Goal: Task Accomplishment & Management: Complete application form

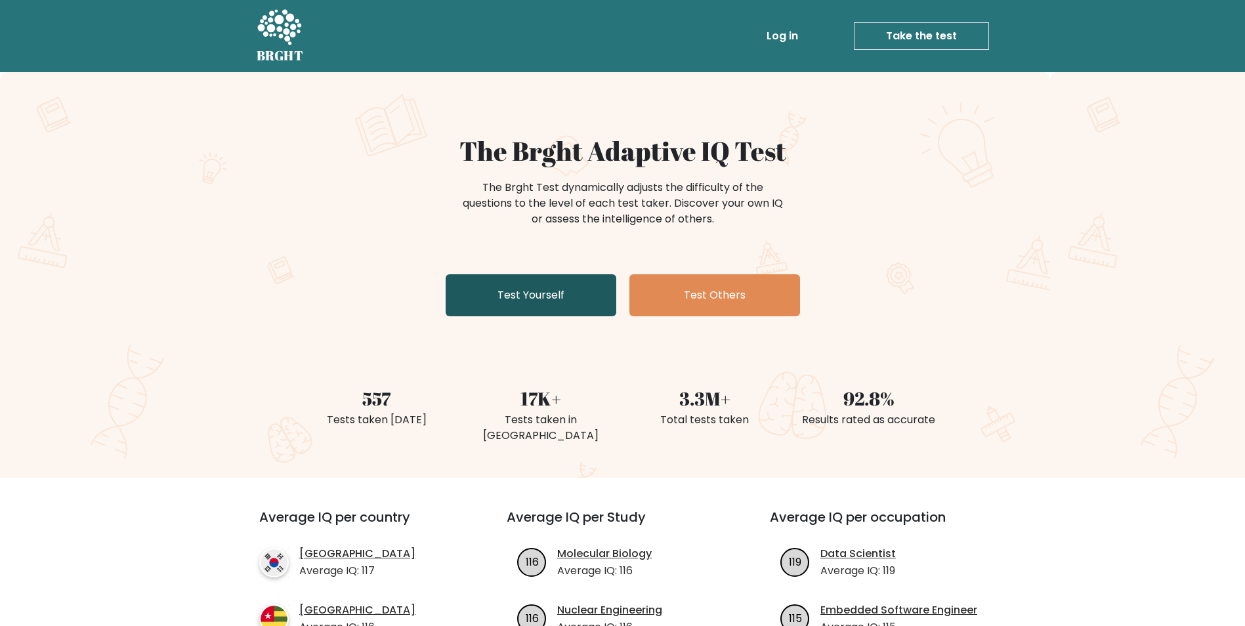
click at [580, 299] on link "Test Yourself" at bounding box center [531, 295] width 171 height 42
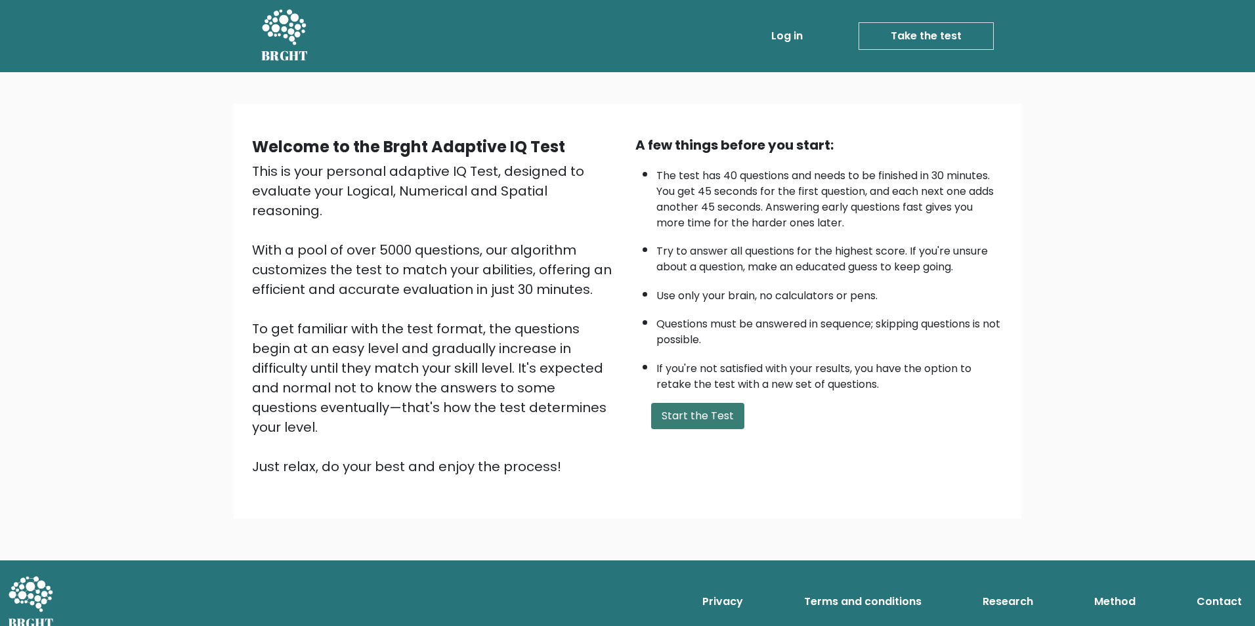
click at [706, 421] on button "Start the Test" at bounding box center [697, 416] width 93 height 26
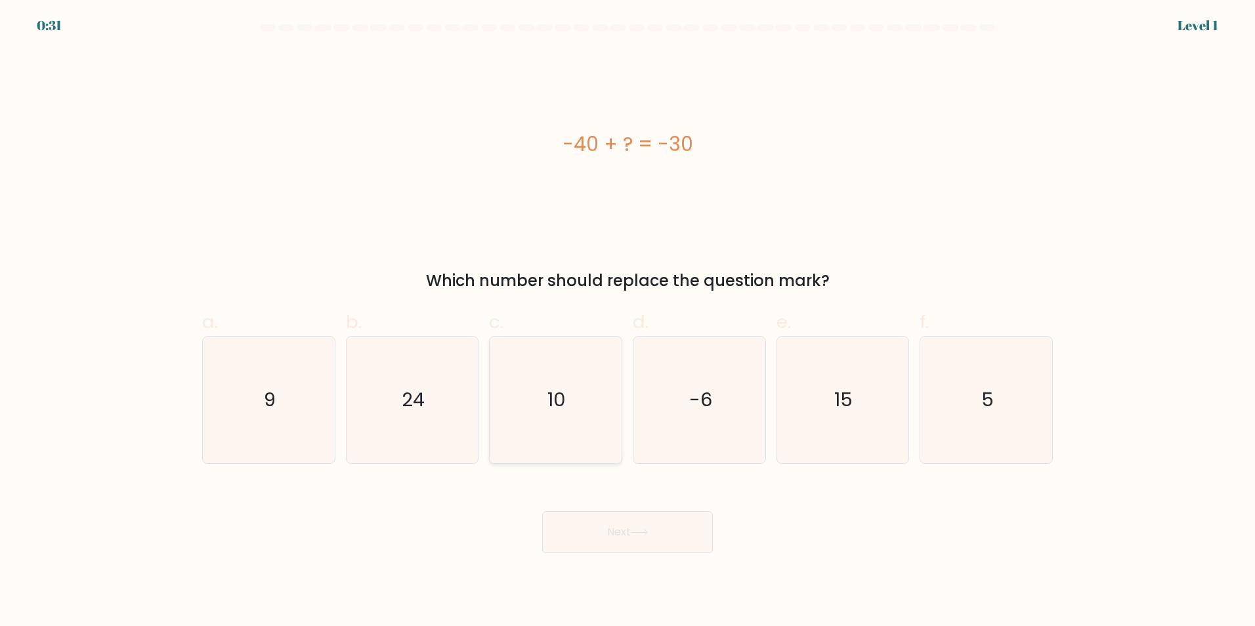
click at [550, 401] on text "10" at bounding box center [557, 400] width 18 height 26
click at [628, 322] on input "c. 10" at bounding box center [628, 317] width 1 height 9
radio input "true"
click at [587, 531] on button "Next" at bounding box center [627, 532] width 171 height 42
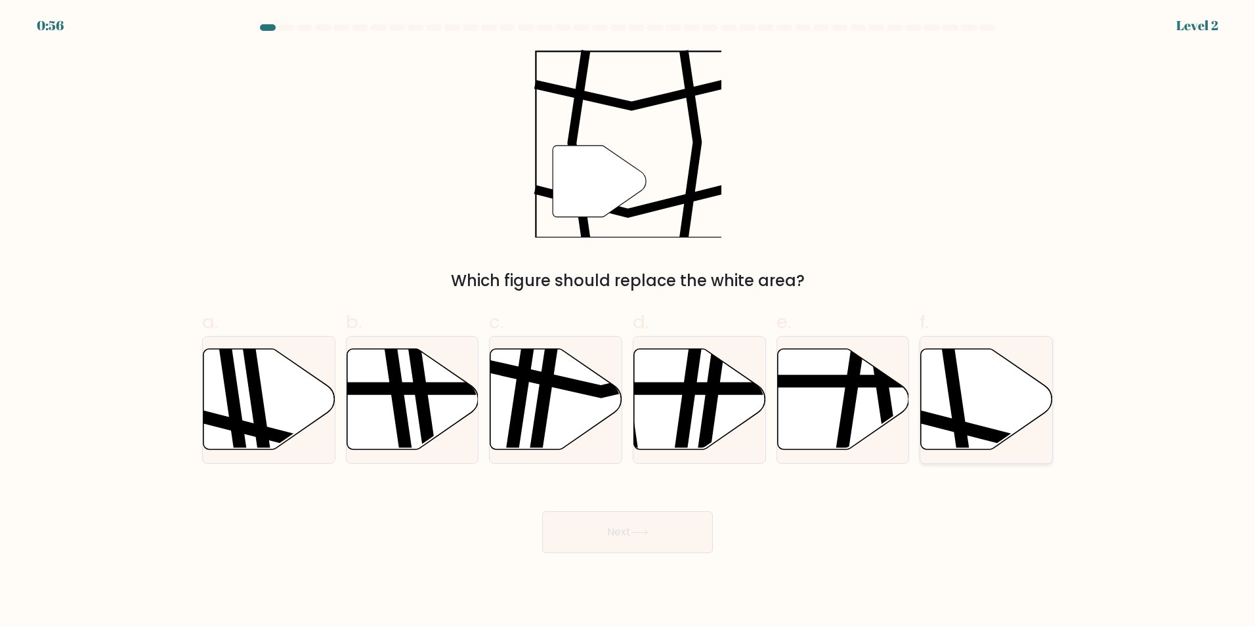
click at [958, 415] on icon at bounding box center [958, 348] width 20 height 266
click at [628, 322] on input "f." at bounding box center [628, 317] width 1 height 9
radio input "true"
click at [939, 402] on icon at bounding box center [987, 399] width 131 height 100
click at [628, 322] on input "f." at bounding box center [628, 317] width 1 height 9
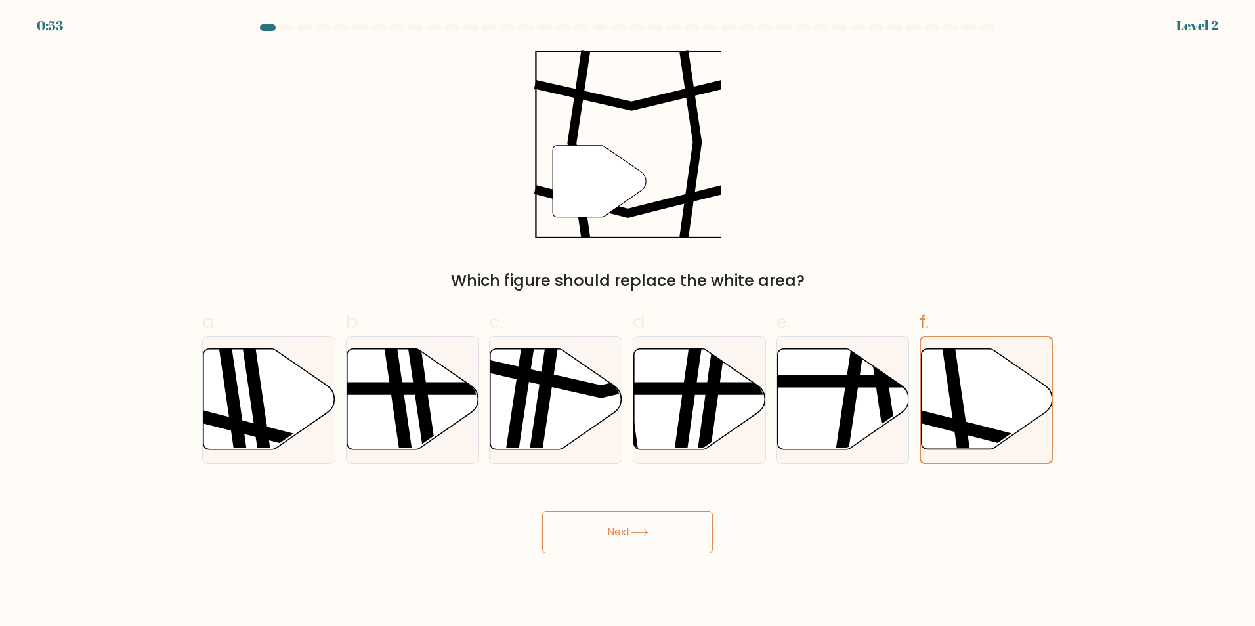
click at [657, 528] on button "Next" at bounding box center [627, 532] width 171 height 42
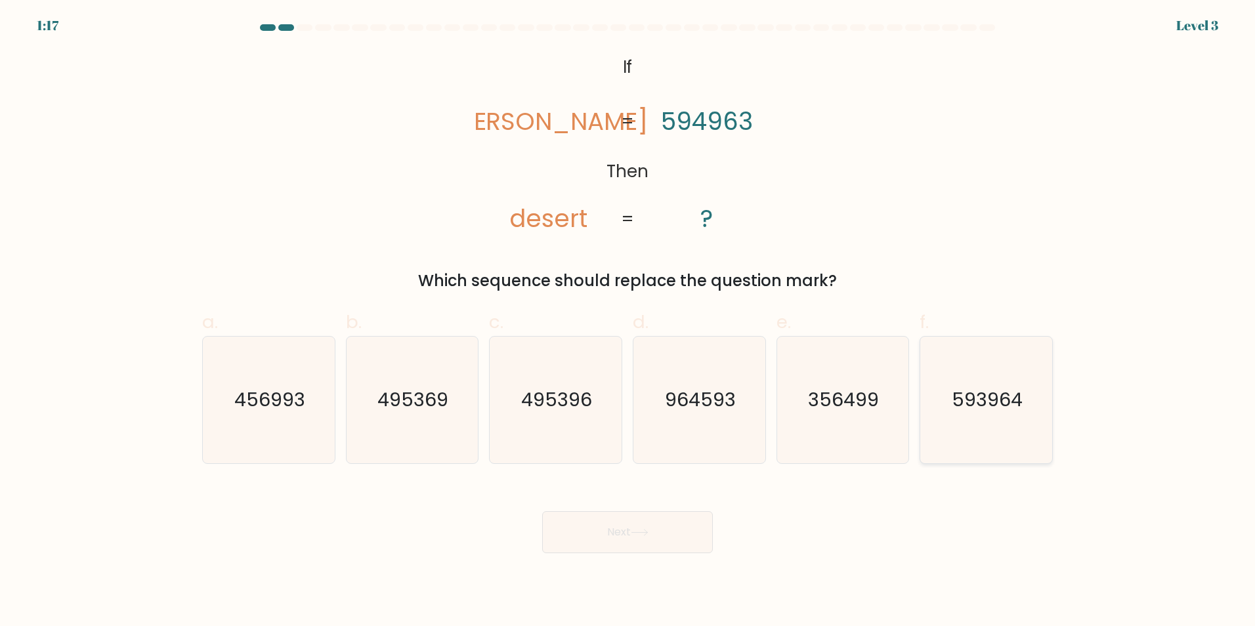
click at [997, 413] on icon "593964" at bounding box center [986, 400] width 127 height 127
click at [628, 322] on input "f. 593964" at bounding box center [628, 317] width 1 height 9
radio input "true"
click at [630, 538] on button "Next" at bounding box center [627, 532] width 171 height 42
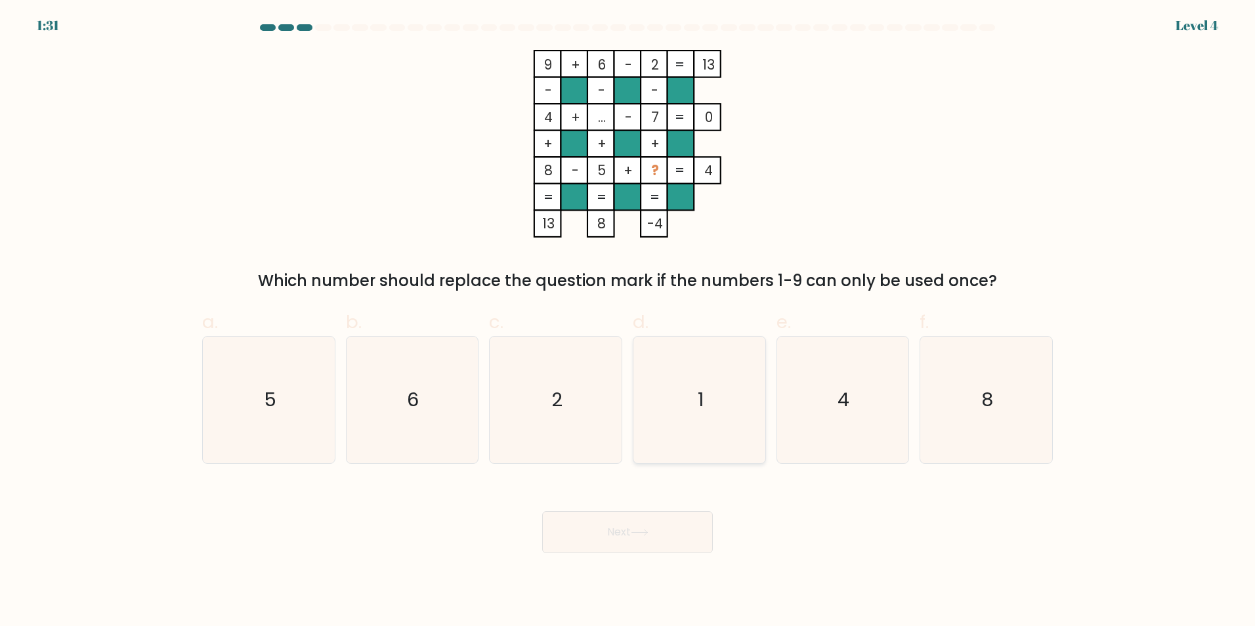
click at [689, 404] on icon "1" at bounding box center [699, 400] width 127 height 127
click at [628, 322] on input "d. 1" at bounding box center [628, 317] width 1 height 9
radio input "true"
click at [622, 530] on button "Next" at bounding box center [627, 532] width 171 height 42
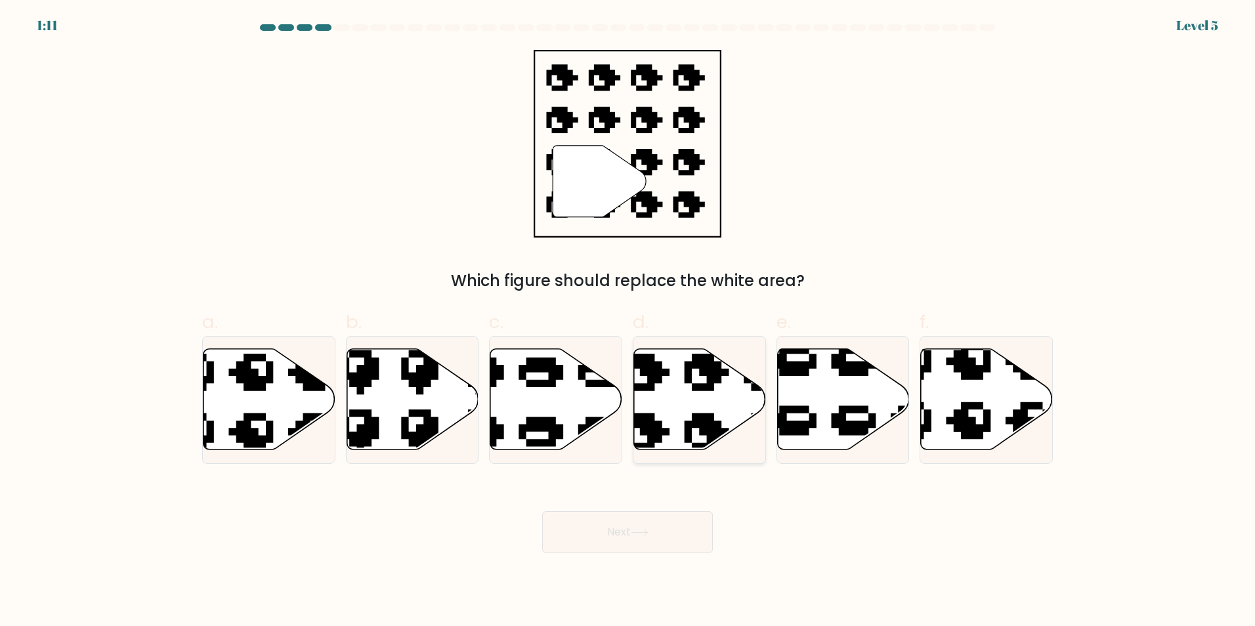
click at [699, 403] on icon at bounding box center [700, 399] width 132 height 101
click at [628, 322] on input "d." at bounding box center [628, 317] width 1 height 9
radio input "true"
click at [656, 540] on button "Next" at bounding box center [627, 532] width 171 height 42
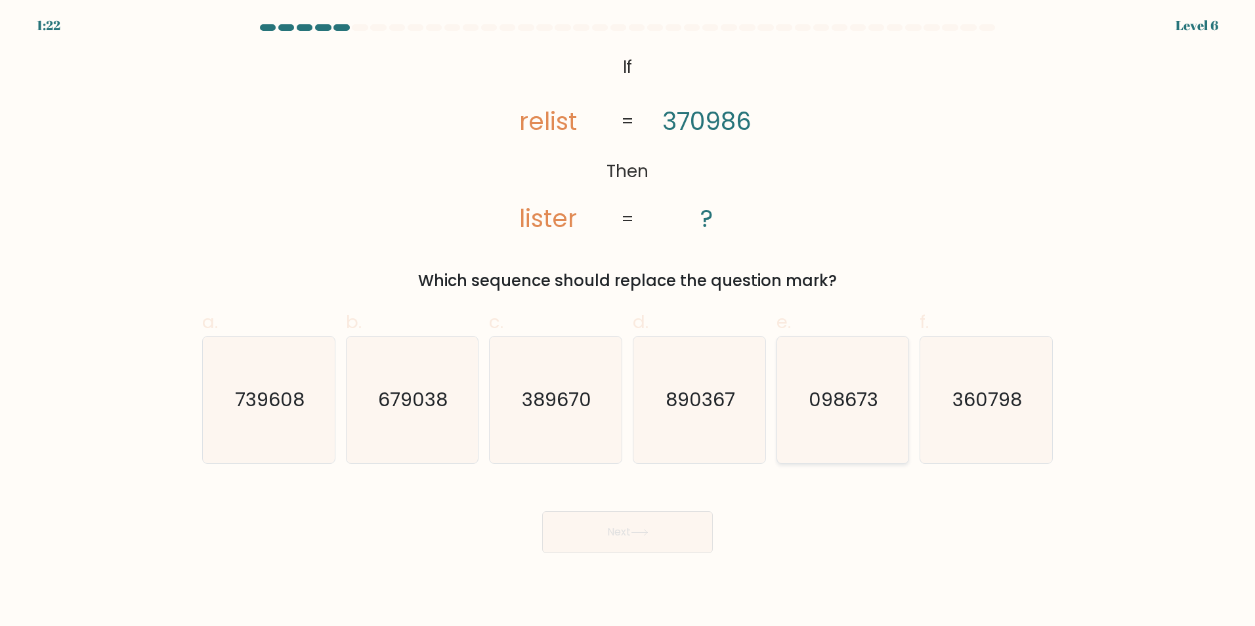
click at [825, 406] on text "098673" at bounding box center [844, 400] width 70 height 26
click at [628, 322] on input "e. 098673" at bounding box center [628, 317] width 1 height 9
radio input "true"
click at [672, 530] on button "Next" at bounding box center [627, 532] width 171 height 42
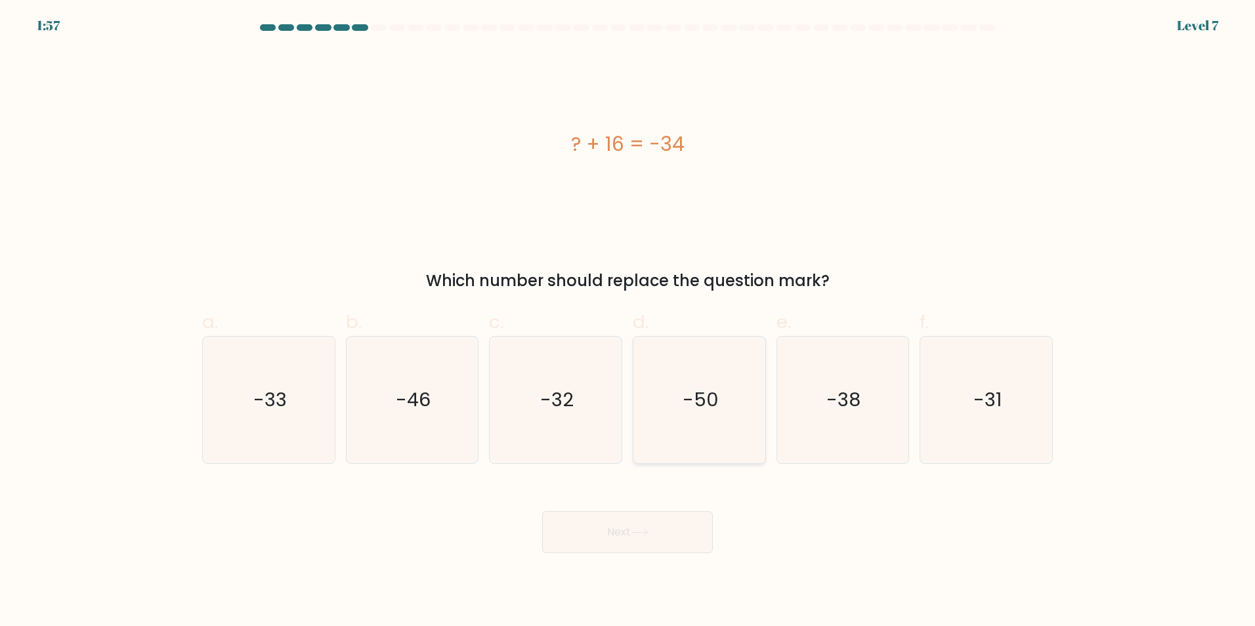
click at [679, 391] on icon "-50" at bounding box center [699, 400] width 127 height 127
click at [628, 322] on input "d. -50" at bounding box center [628, 317] width 1 height 9
radio input "true"
click at [658, 527] on button "Next" at bounding box center [627, 532] width 171 height 42
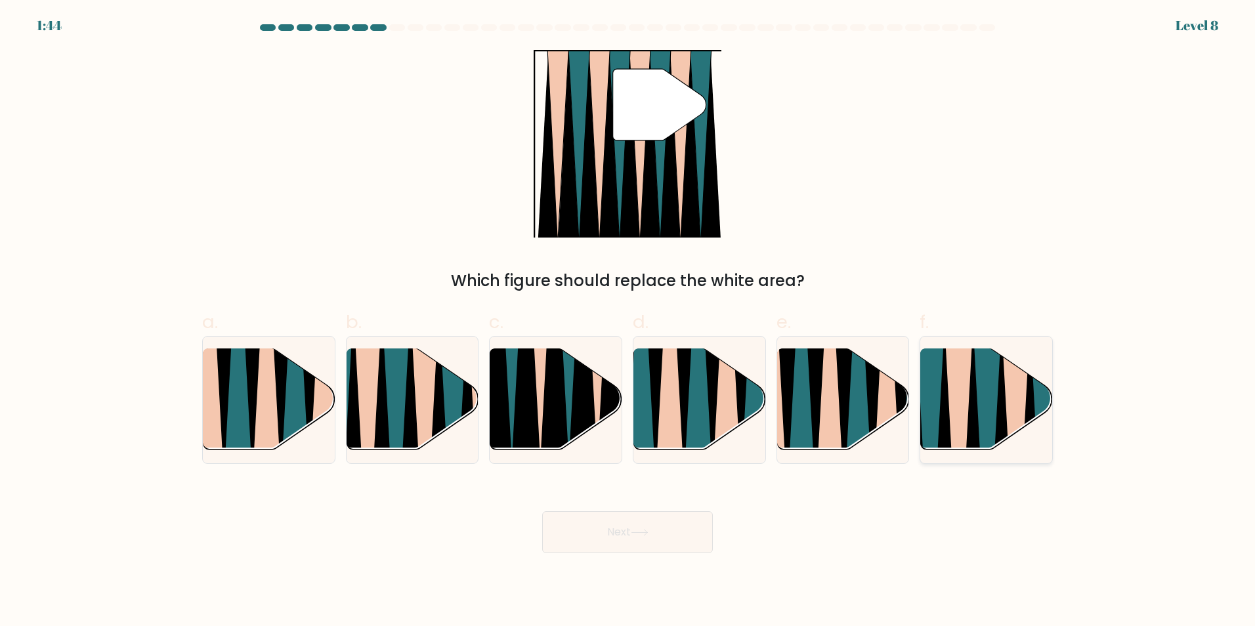
click at [961, 406] on icon at bounding box center [960, 455] width 30 height 264
click at [628, 322] on input "f." at bounding box center [628, 317] width 1 height 9
radio input "true"
click at [625, 525] on button "Next" at bounding box center [627, 532] width 171 height 42
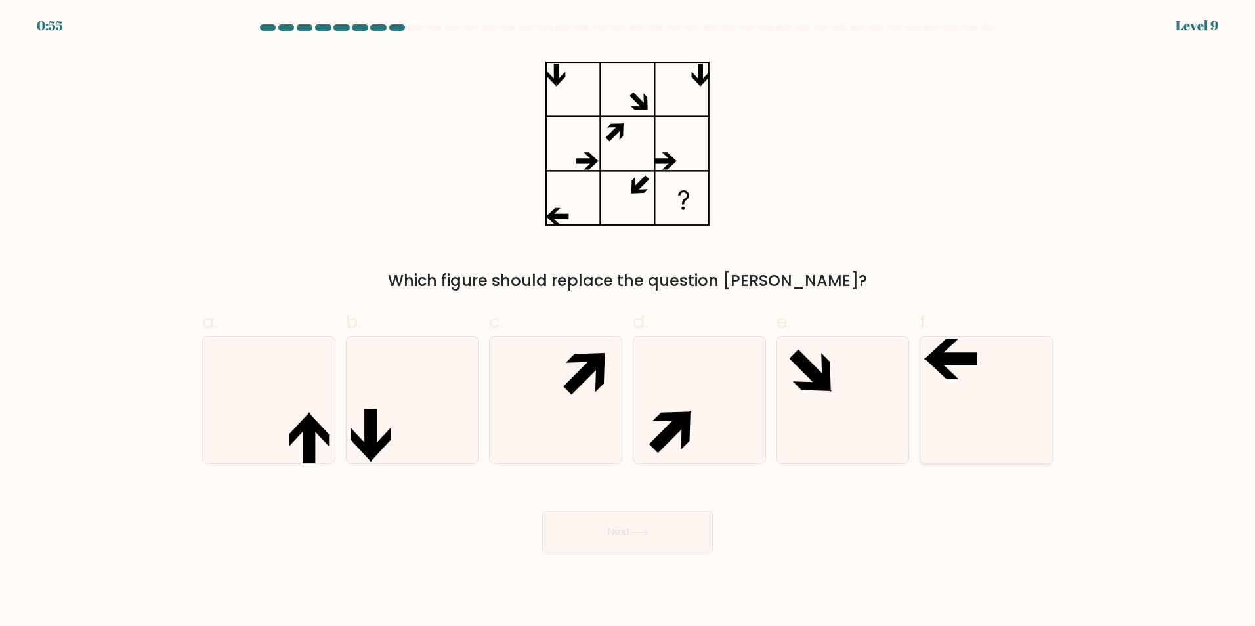
click at [955, 366] on icon at bounding box center [986, 400] width 127 height 127
click at [628, 322] on input "f." at bounding box center [628, 317] width 1 height 9
radio input "true"
click at [641, 527] on button "Next" at bounding box center [627, 532] width 171 height 42
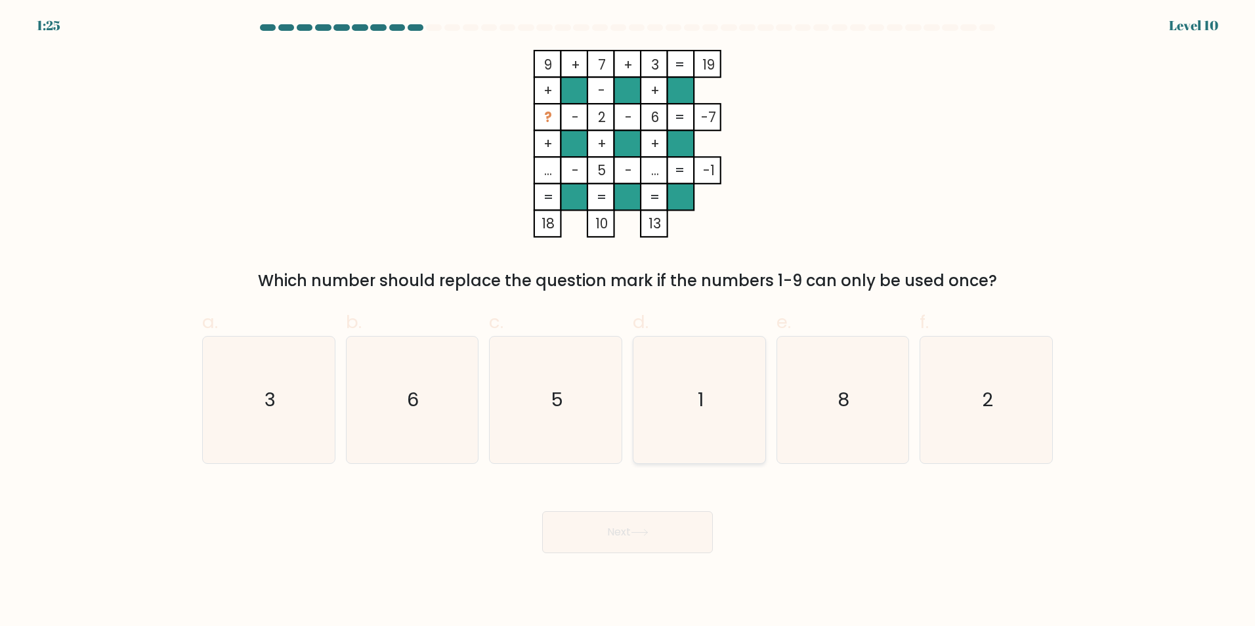
click at [695, 414] on icon "1" at bounding box center [699, 400] width 127 height 127
click at [628, 322] on input "d. 1" at bounding box center [628, 317] width 1 height 9
radio input "true"
click at [645, 538] on button "Next" at bounding box center [627, 532] width 171 height 42
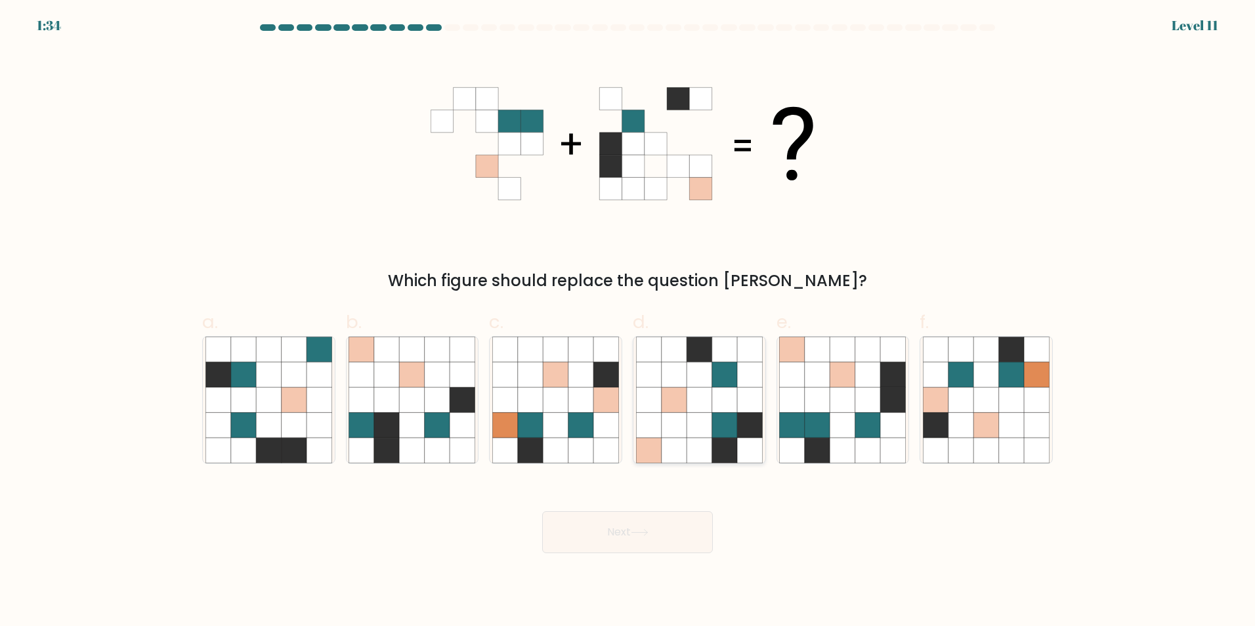
click at [681, 401] on icon at bounding box center [674, 399] width 25 height 25
click at [628, 322] on input "d." at bounding box center [628, 317] width 1 height 9
radio input "true"
click at [666, 540] on button "Next" at bounding box center [627, 532] width 171 height 42
